Goal: Information Seeking & Learning: Find specific fact

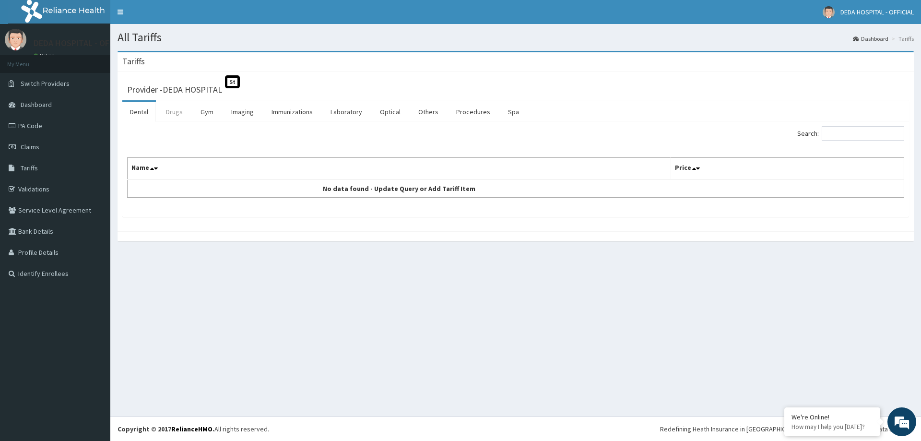
click at [172, 114] on link "Drugs" at bounding box center [174, 112] width 32 height 20
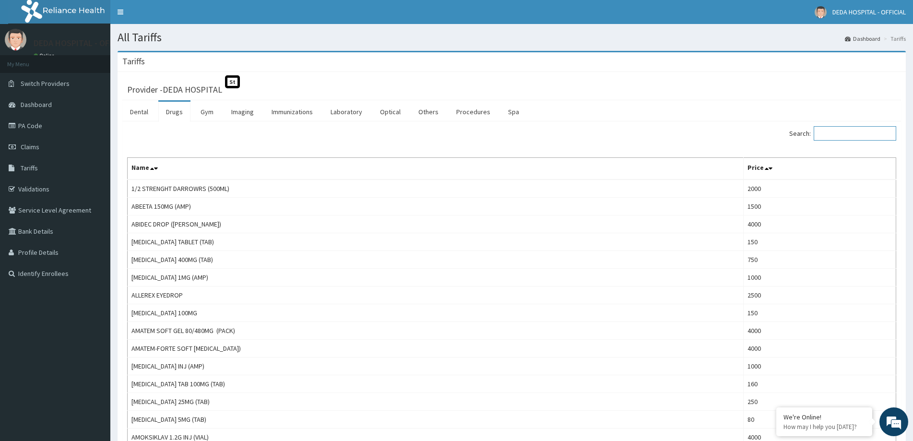
click at [827, 134] on input "Search:" at bounding box center [855, 133] width 83 height 14
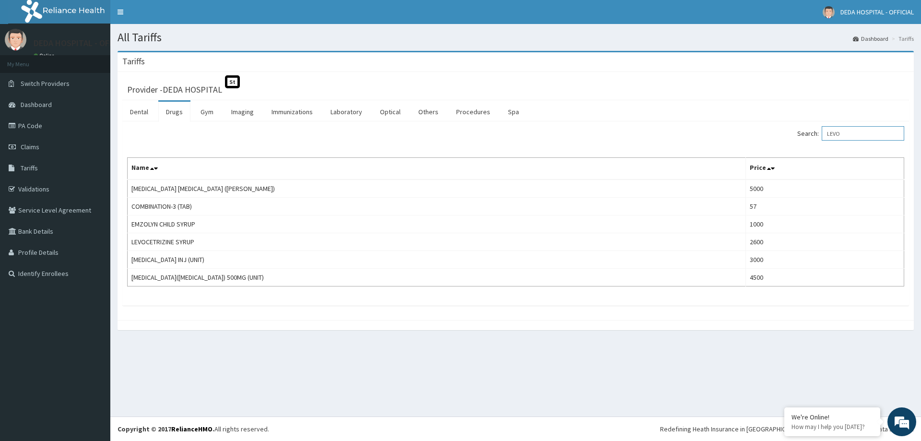
click at [852, 129] on input "LEVO" at bounding box center [863, 133] width 83 height 14
type input "L"
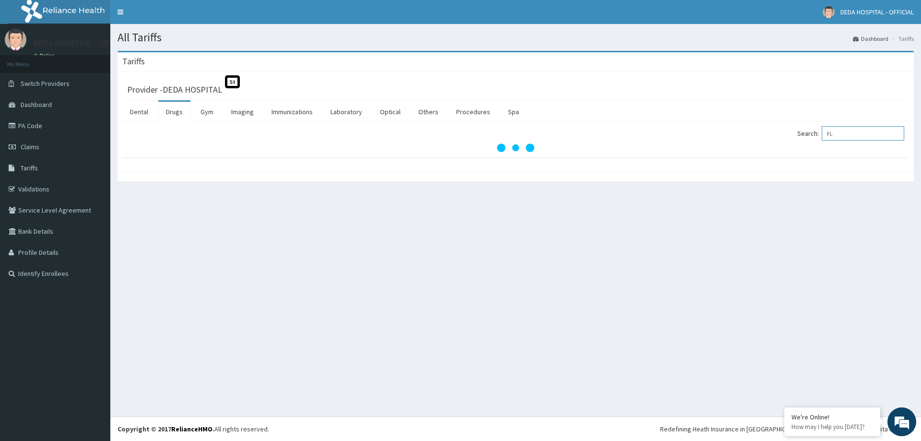
type input "F"
type input "I"
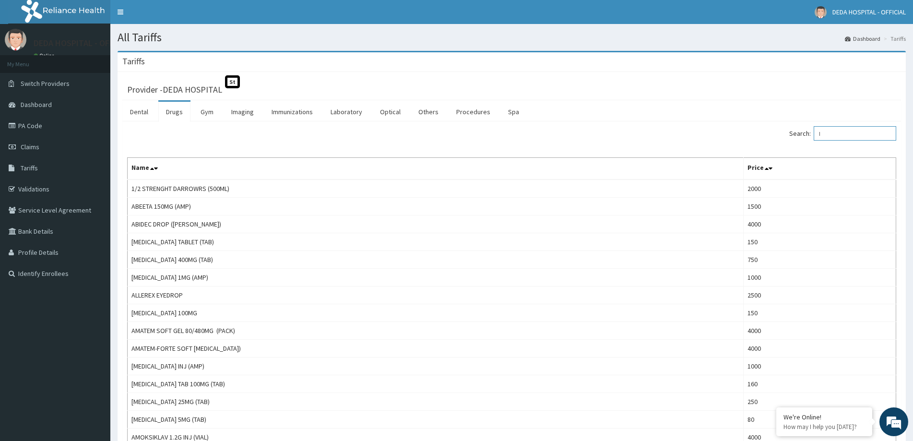
click at [832, 133] on input "I" at bounding box center [855, 133] width 83 height 14
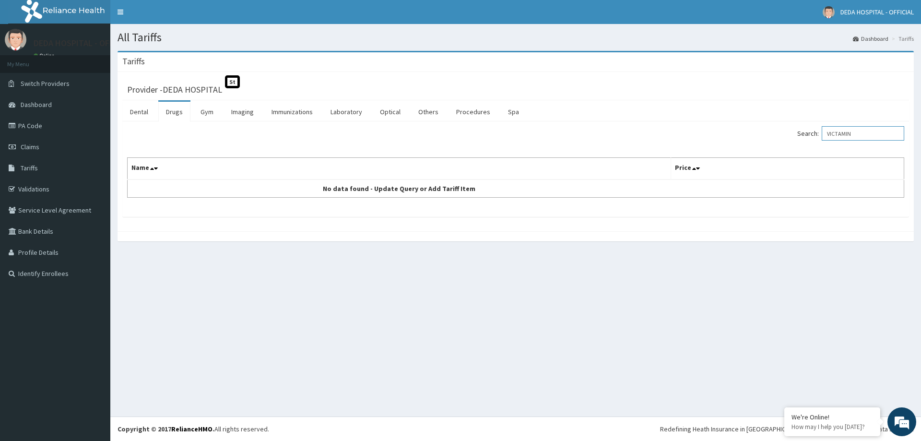
drag, startPoint x: 866, startPoint y: 135, endPoint x: 858, endPoint y: 132, distance: 8.0
click at [864, 134] on input "VICTAMIN" at bounding box center [863, 133] width 83 height 14
type input "V"
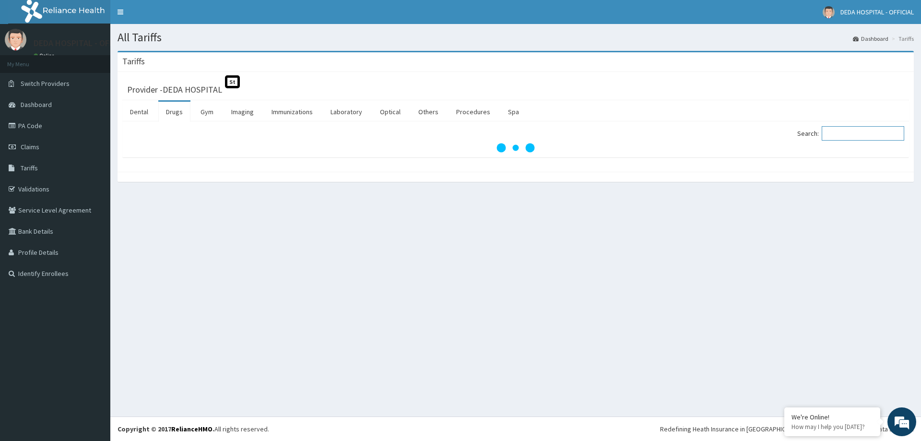
paste input "Amoxiclillin"
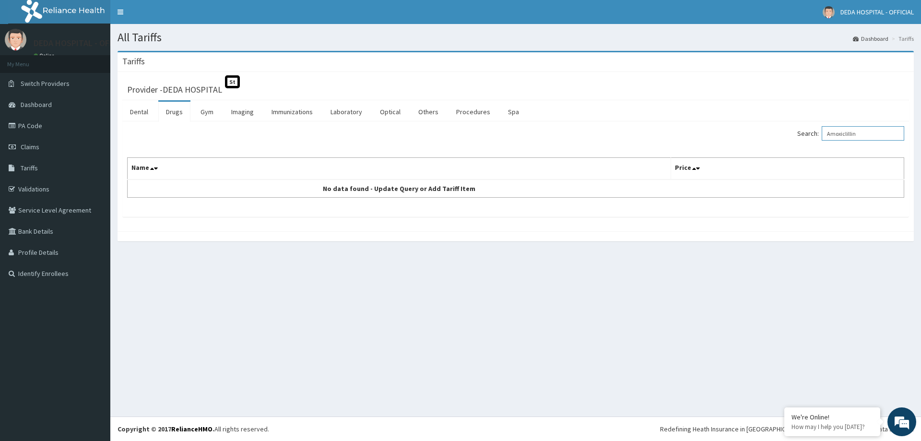
type input "Amoxiclillin"
